Goal: Information Seeking & Learning: Find specific fact

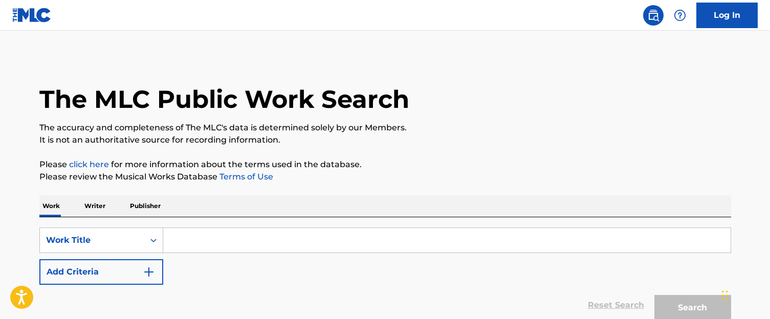
click at [208, 244] on input "Search Form" at bounding box center [447, 240] width 568 height 25
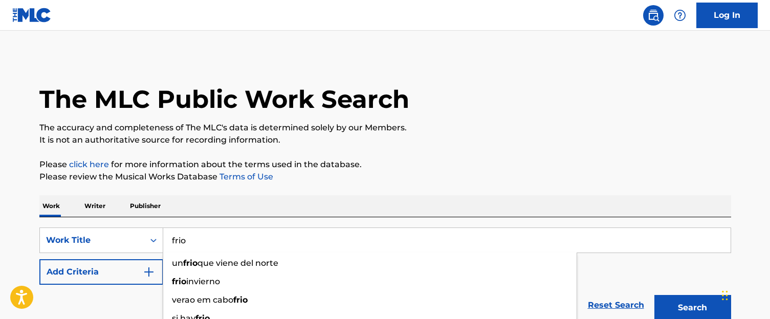
type input "frio"
click at [140, 256] on div "SearchWithCriteria18f38f16-e1ed-4378-9e93-8a4099bd9b93 Work Title frio un frio …" at bounding box center [385, 256] width 692 height 57
click at [140, 260] on button "Add Criteria" at bounding box center [101, 273] width 124 height 26
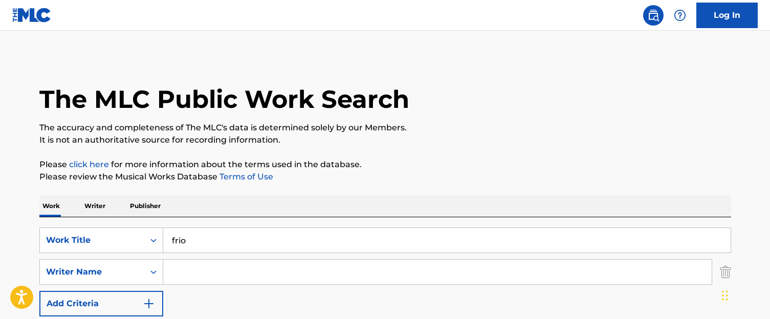
click at [183, 267] on input "Search Form" at bounding box center [437, 272] width 549 height 25
paste input "[PERSON_NAME]"
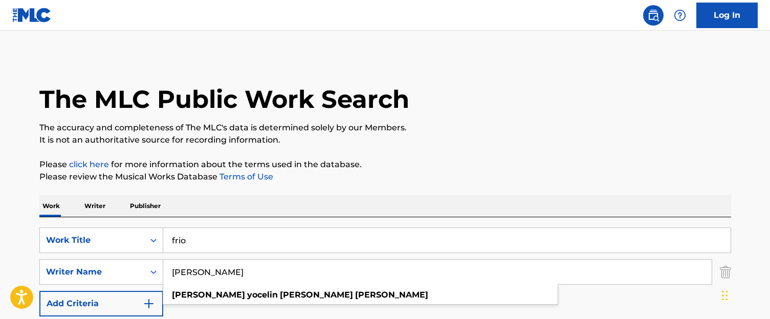
scroll to position [125, 0]
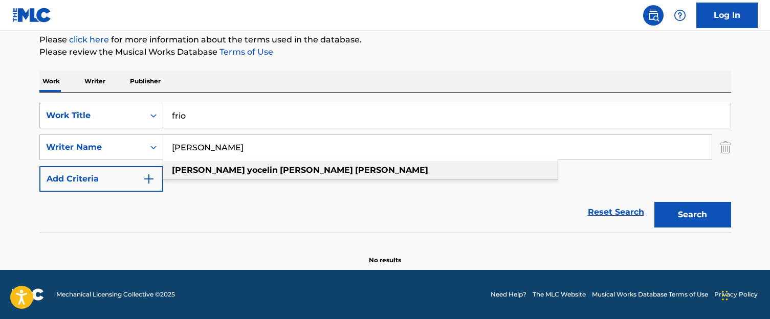
click at [280, 171] on strong "[PERSON_NAME]" at bounding box center [316, 170] width 73 height 10
type input "[PERSON_NAME]"
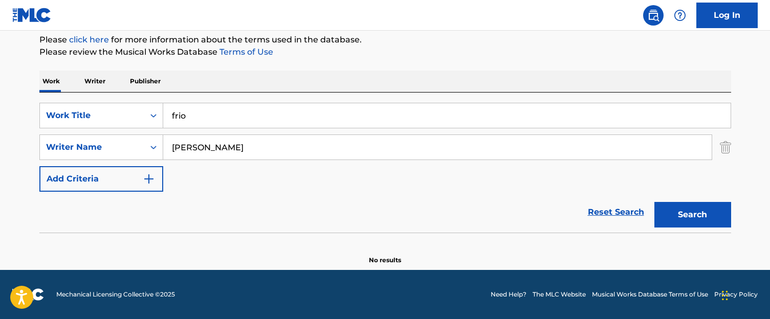
click at [655, 202] on button "Search" at bounding box center [693, 215] width 77 height 26
